Goal: Information Seeking & Learning: Learn about a topic

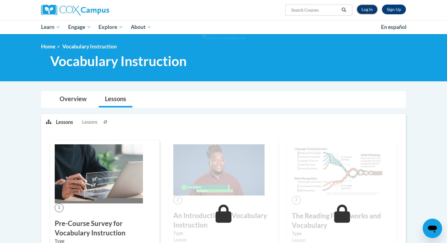
click at [365, 9] on link "Log In" at bounding box center [367, 10] width 21 height 10
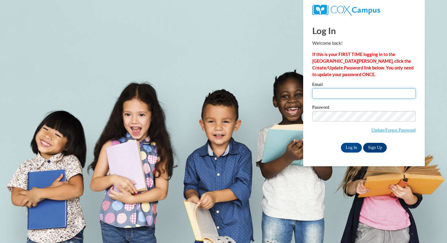
click at [368, 97] on input "Email" at bounding box center [364, 93] width 103 height 10
type input "cgunderson@mtsd.k12.wi.us"
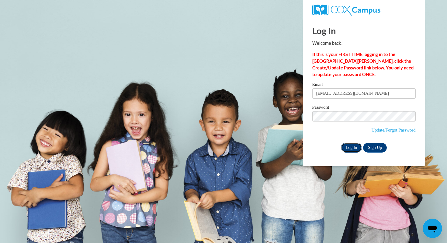
click at [349, 145] on input "Log In" at bounding box center [351, 148] width 21 height 10
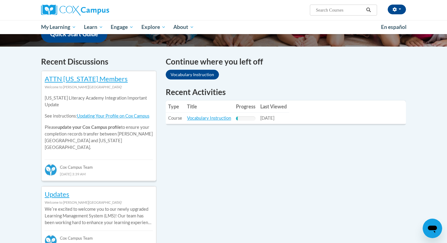
scroll to position [171, 0]
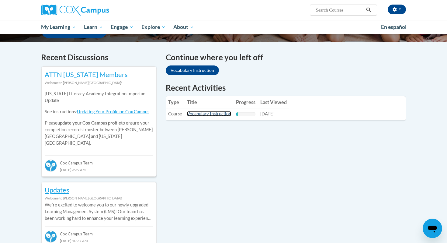
click at [197, 114] on link "Vocabulary Instruction" at bounding box center [209, 113] width 44 height 5
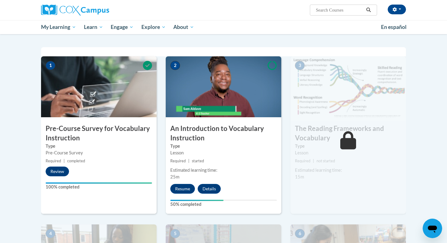
scroll to position [117, 0]
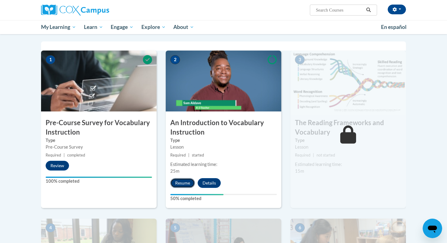
click at [183, 182] on button "Resume" at bounding box center [182, 183] width 25 height 10
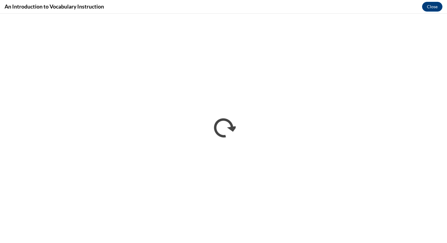
scroll to position [0, 0]
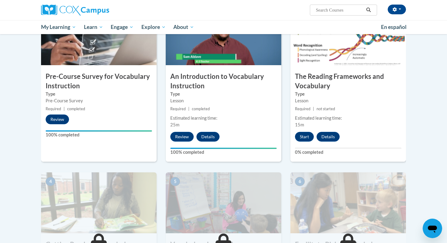
scroll to position [171, 0]
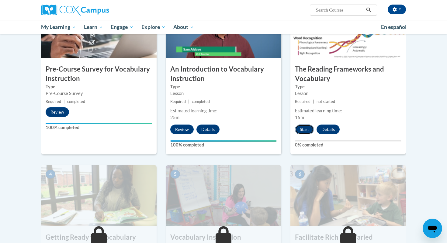
click at [305, 132] on button "Start" at bounding box center [304, 129] width 19 height 10
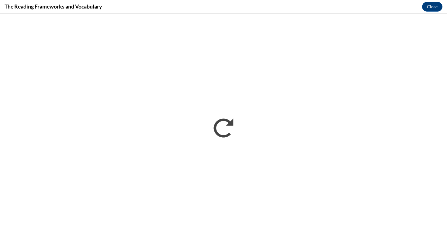
scroll to position [0, 0]
